Goal: Navigation & Orientation: Find specific page/section

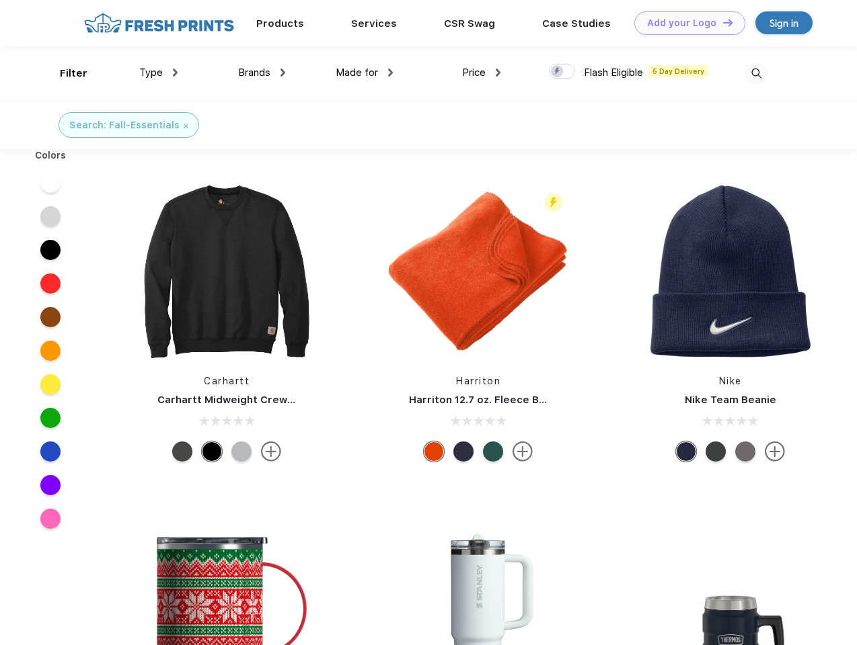
click at [684, 23] on link "Add your Logo Design Tool" at bounding box center [689, 23] width 111 height 24
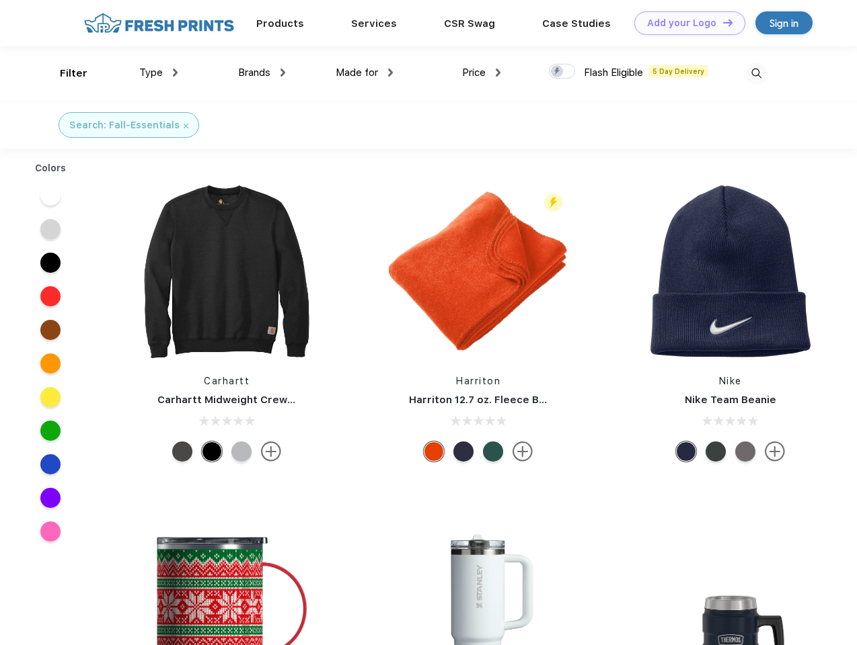
click at [0, 0] on div "Design Tool" at bounding box center [0, 0] width 0 height 0
click at [721, 22] on link "Add your Logo Design Tool" at bounding box center [689, 23] width 111 height 24
click at [65, 73] on div "Filter" at bounding box center [74, 73] width 28 height 15
click at [159, 73] on span "Type" at bounding box center [151, 73] width 24 height 12
click at [262, 73] on span "Brands" at bounding box center [254, 73] width 32 height 12
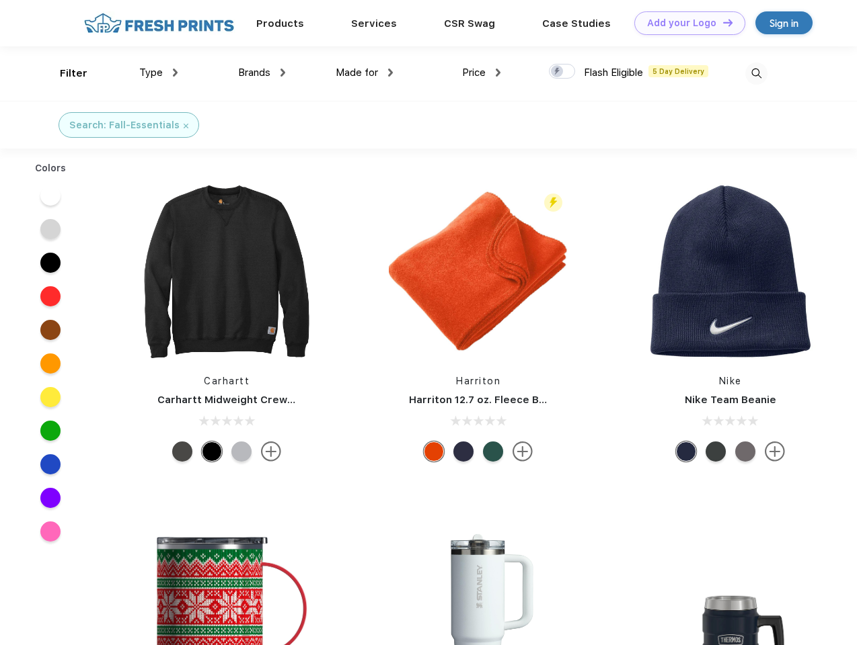
click at [364, 73] on span "Made for" at bounding box center [356, 73] width 42 height 12
click at [481, 73] on span "Price" at bounding box center [474, 73] width 24 height 12
click at [562, 72] on div at bounding box center [562, 71] width 26 height 15
click at [557, 72] on input "checkbox" at bounding box center [553, 67] width 9 height 9
click at [756, 73] on img at bounding box center [756, 74] width 22 height 22
